Goal: Task Accomplishment & Management: Use online tool/utility

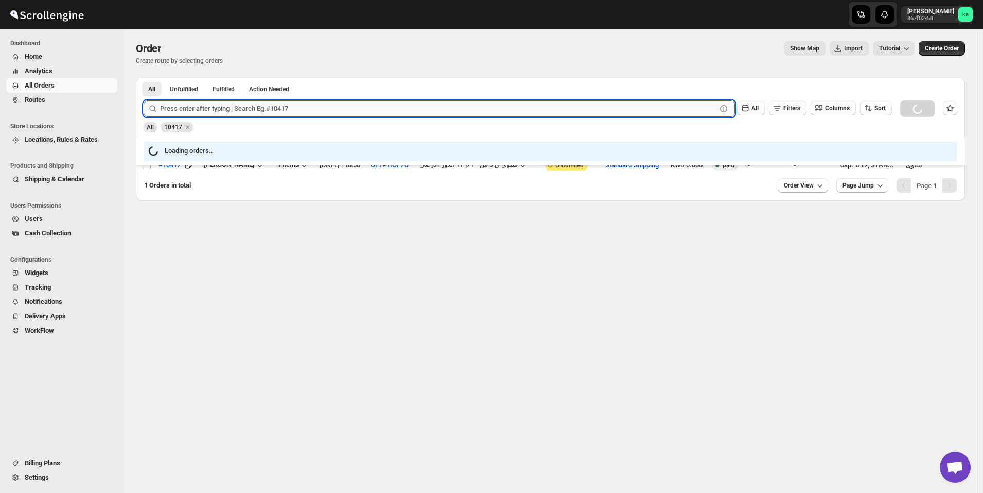
click at [221, 111] on input "text" at bounding box center [438, 108] width 557 height 16
paste input "10397"
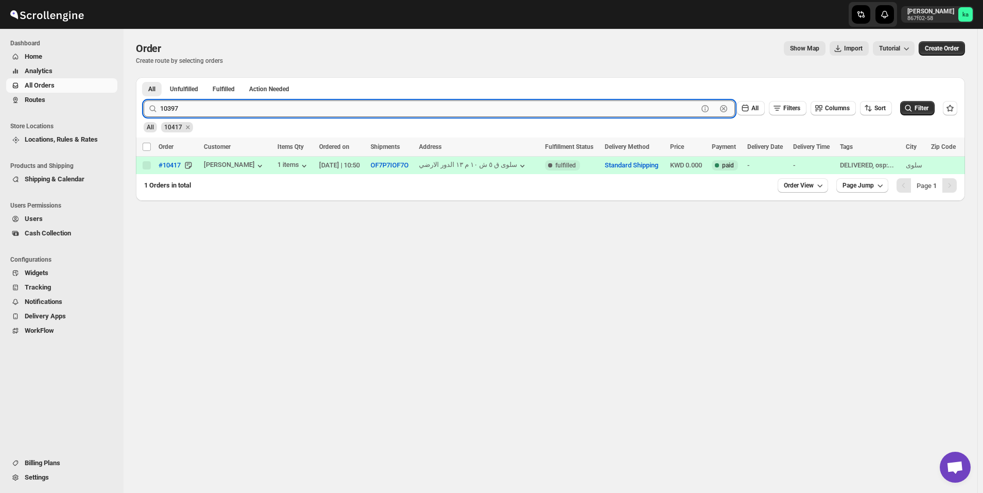
type input "10397"
click at [144, 77] on button "Submit" at bounding box center [158, 82] width 29 height 11
click at [219, 105] on input "10397" at bounding box center [429, 108] width 538 height 16
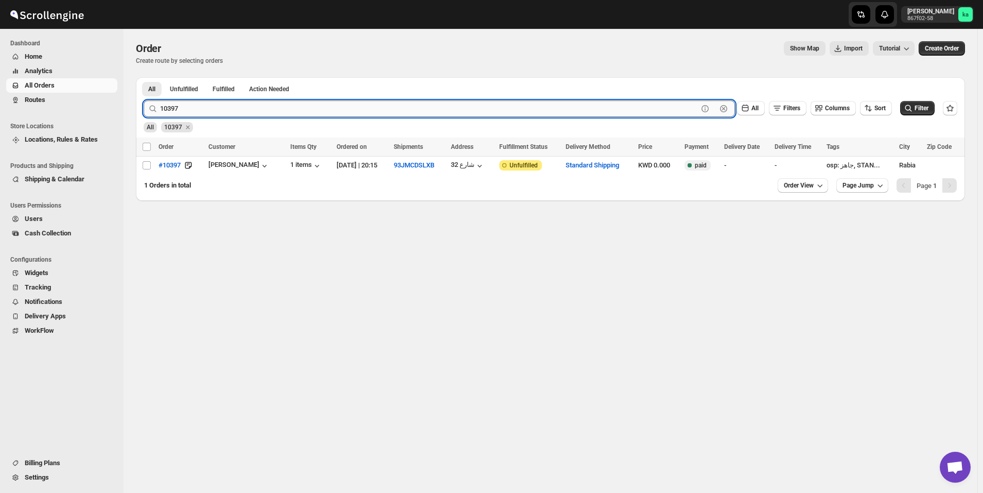
click at [220, 114] on input "10397" at bounding box center [429, 108] width 538 height 16
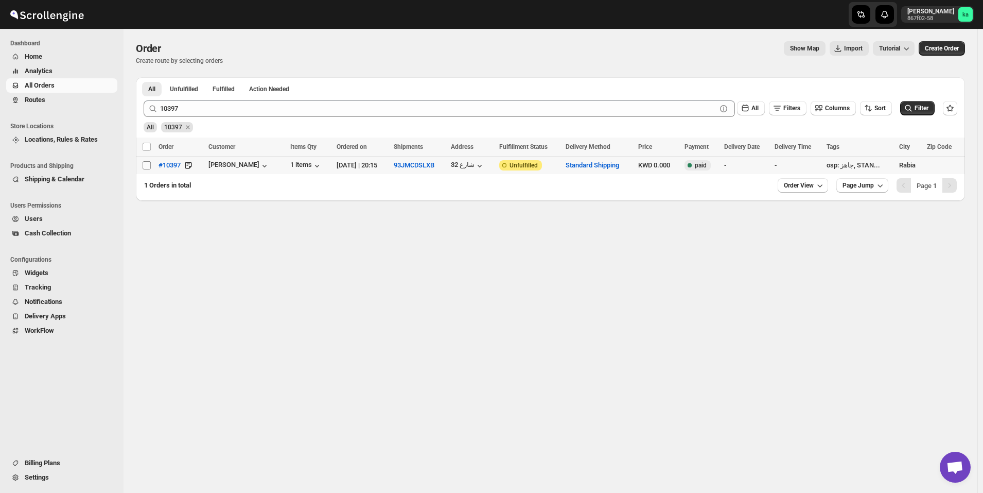
click at [145, 165] on input "Select order" at bounding box center [147, 165] width 8 height 8
checkbox input "true"
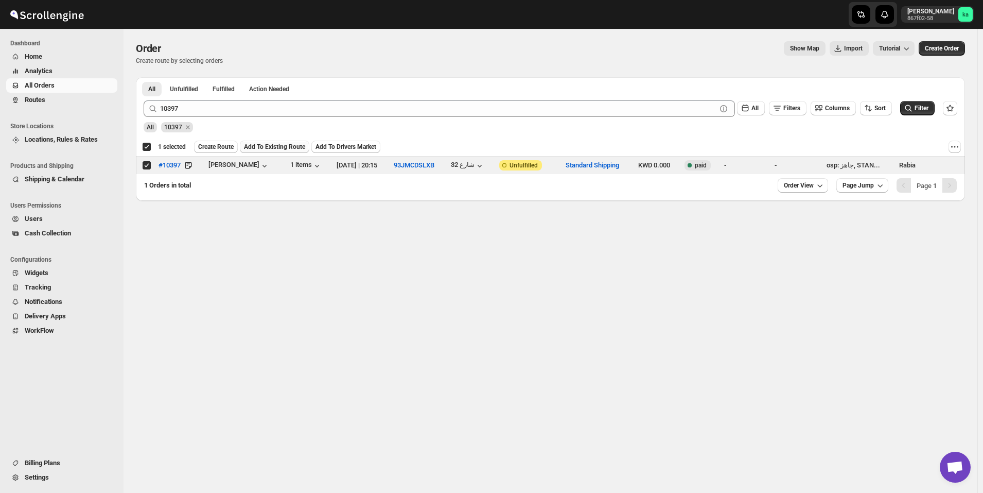
click at [268, 144] on span "Add To Existing Route" at bounding box center [274, 147] width 61 height 8
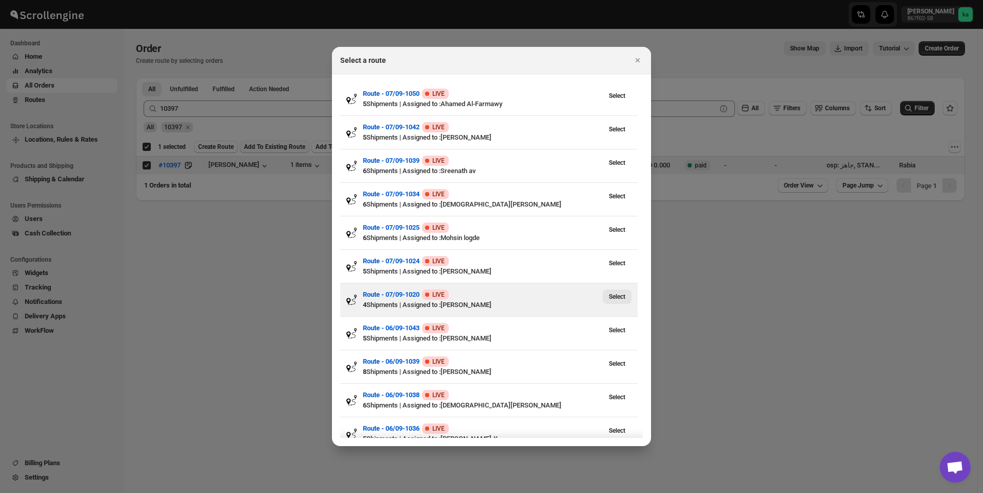
click at [614, 301] on span "Select" at bounding box center [617, 296] width 16 height 8
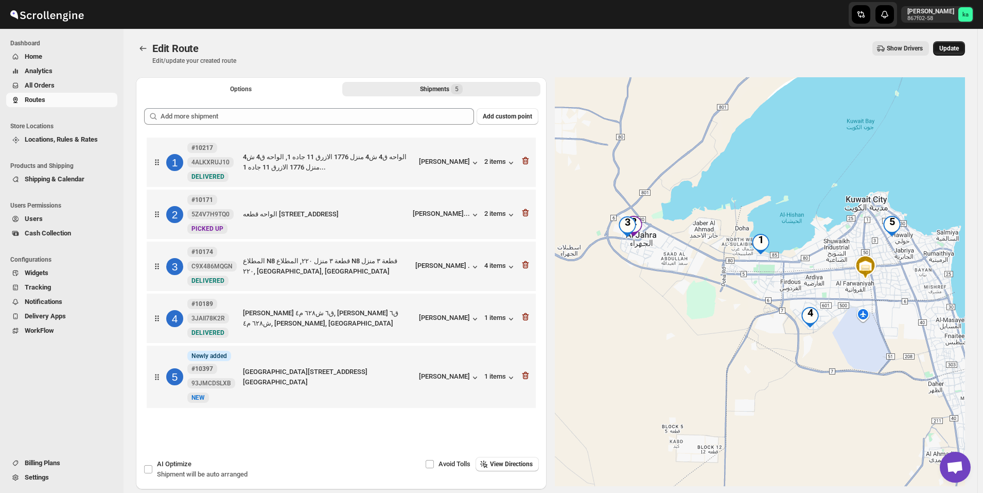
click at [959, 49] on span "Update" at bounding box center [950, 48] width 20 height 8
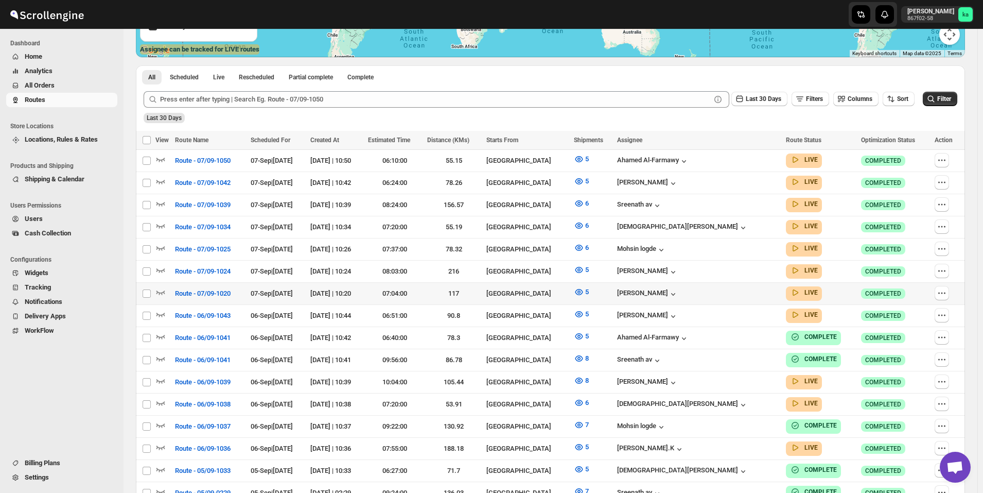
scroll to position [257, 0]
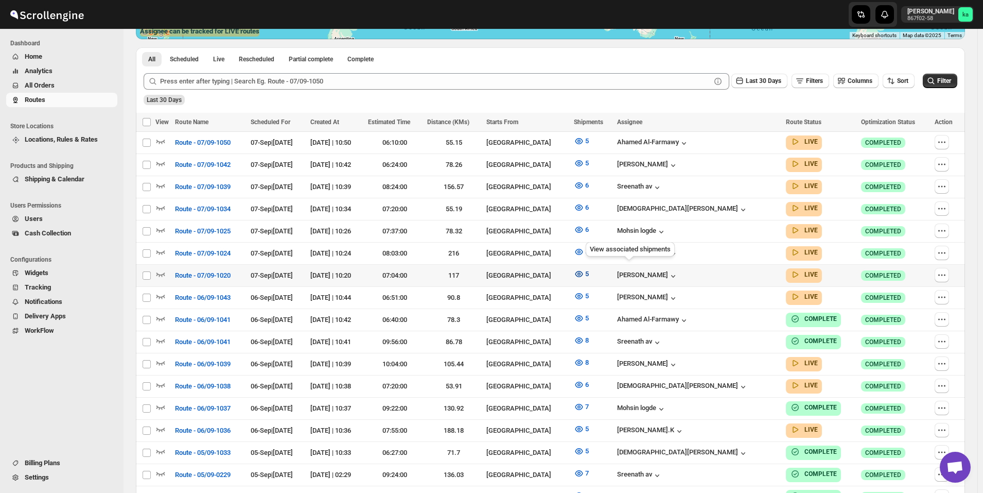
click at [581, 272] on icon "button" at bounding box center [579, 273] width 3 height 3
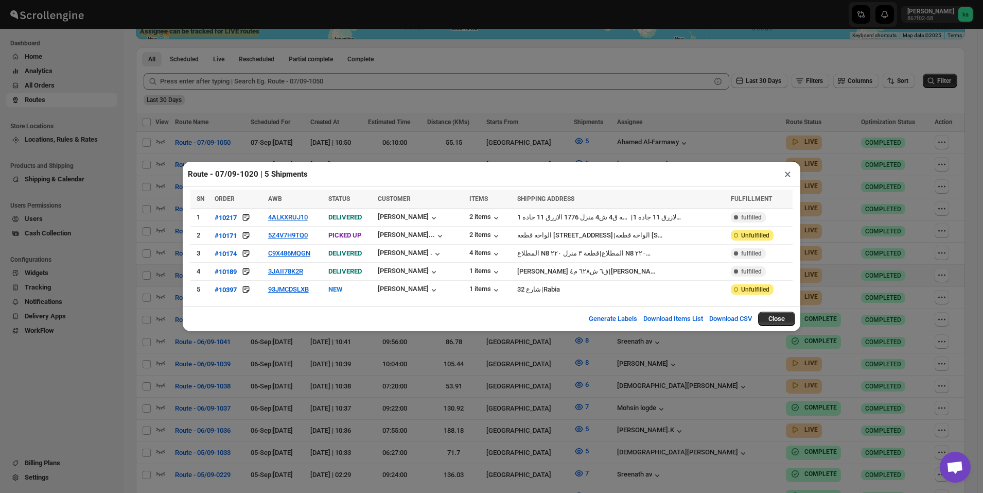
click at [424, 71] on div "Route - 07/09-1020 | 5 Shipments × SN ORDER AWB STATUS CUSTOMER ITEMS SHIPPING …" at bounding box center [491, 246] width 983 height 493
